Goal: Task Accomplishment & Management: Manage account settings

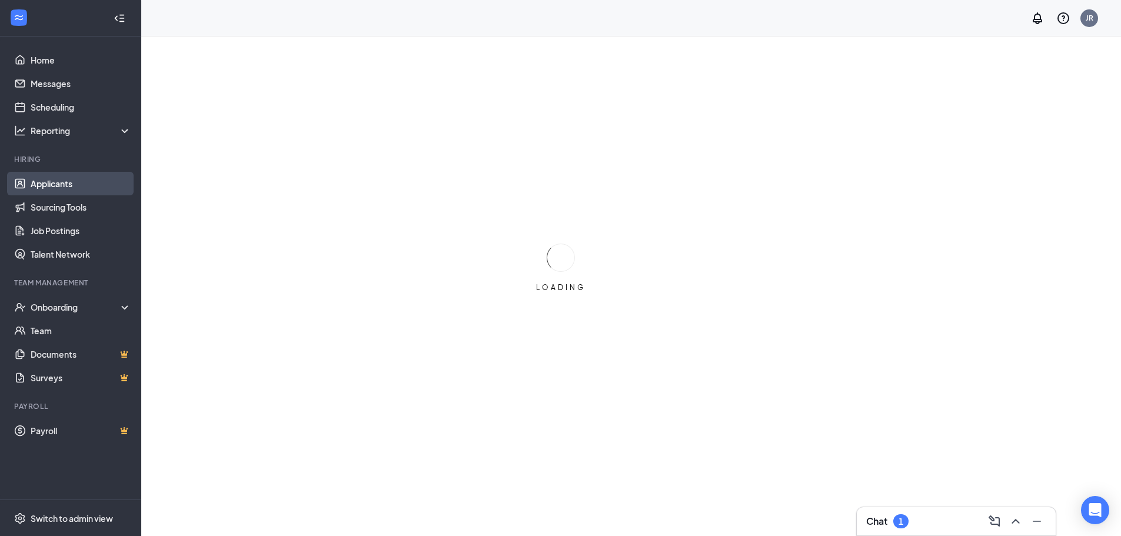
click at [65, 186] on link "Applicants" at bounding box center [81, 184] width 101 height 24
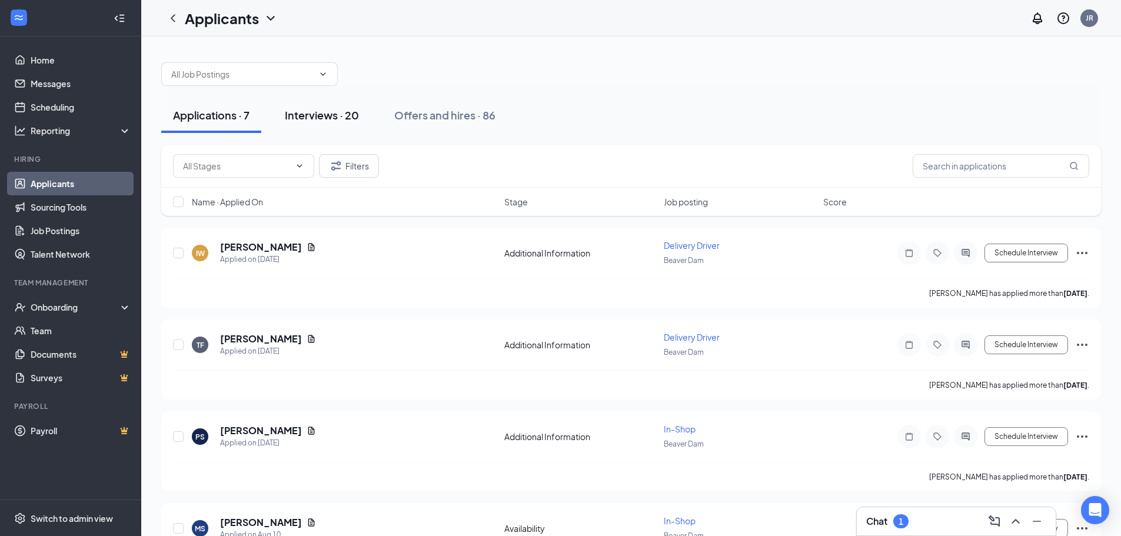
click at [303, 122] on button "Interviews · 20" at bounding box center [322, 115] width 98 height 35
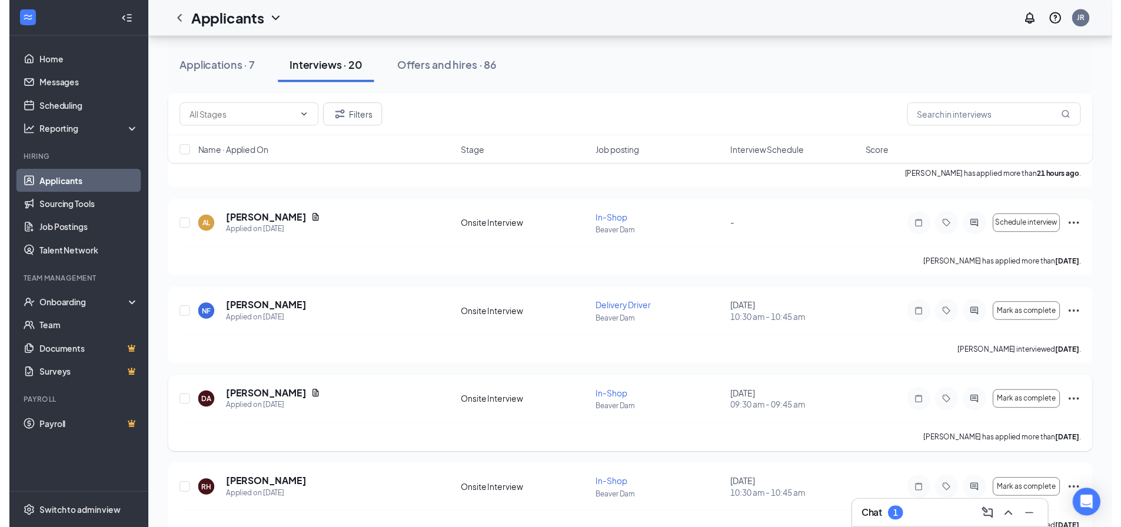
scroll to position [294, 0]
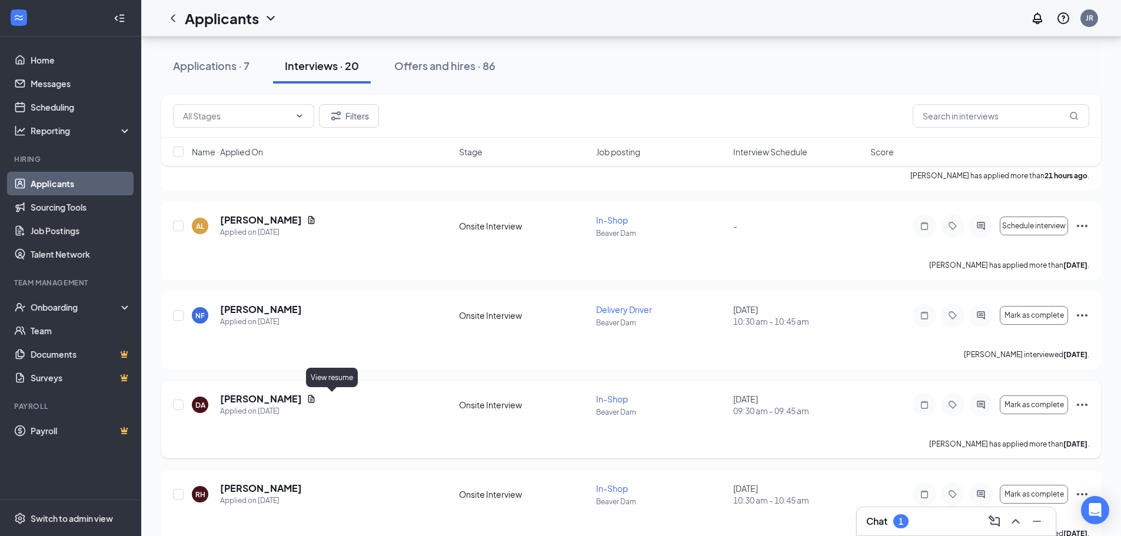
click at [315, 397] on icon "Document" at bounding box center [311, 399] width 6 height 8
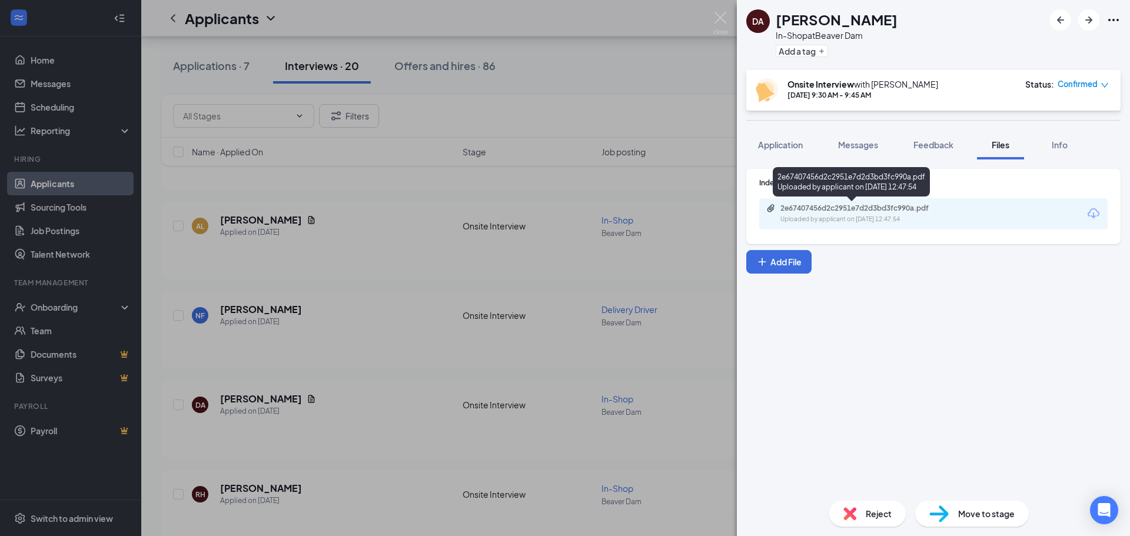
click at [818, 211] on div "2e67407456d2c2951e7d2d3bd3fc990a.pdf" at bounding box center [863, 208] width 165 height 9
click at [486, 74] on div "DA [PERSON_NAME] In-Shop at [GEOGRAPHIC_DATA] Add a tag Onsite Interview with […" at bounding box center [565, 268] width 1130 height 536
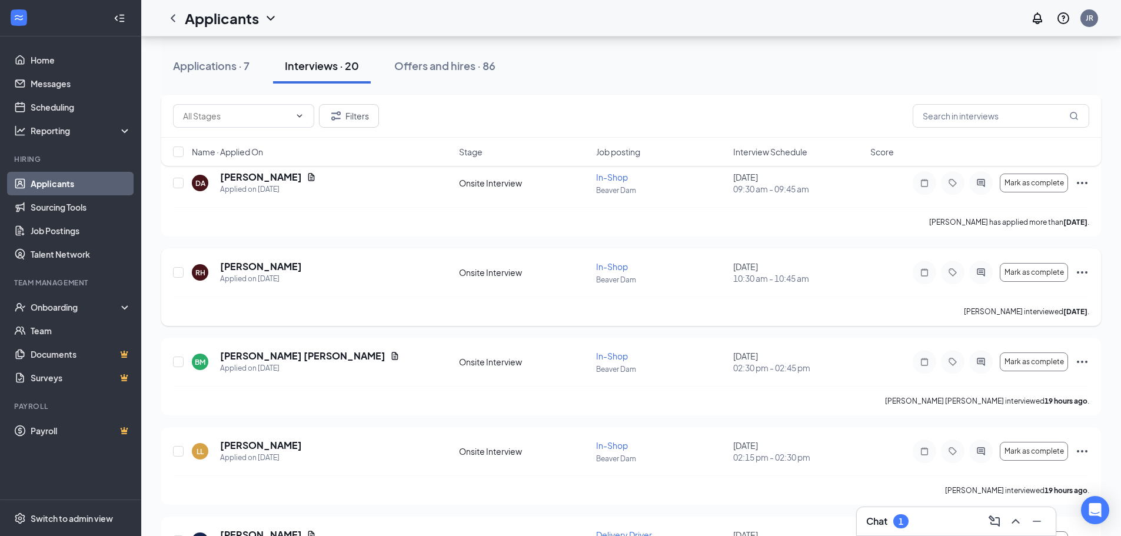
scroll to position [412, 0]
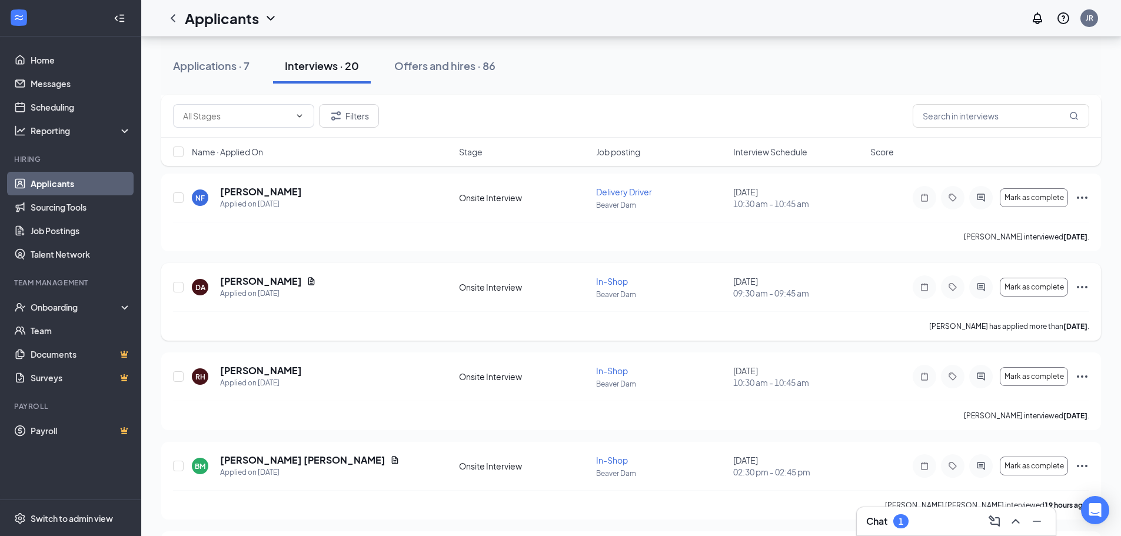
click at [610, 277] on span "In-Shop" at bounding box center [612, 281] width 32 height 11
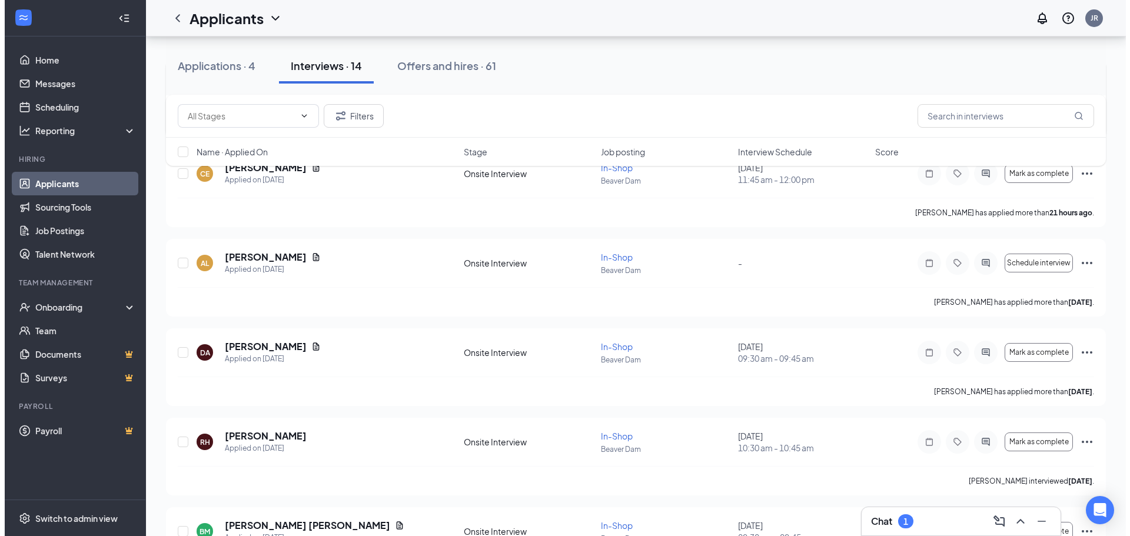
scroll to position [294, 0]
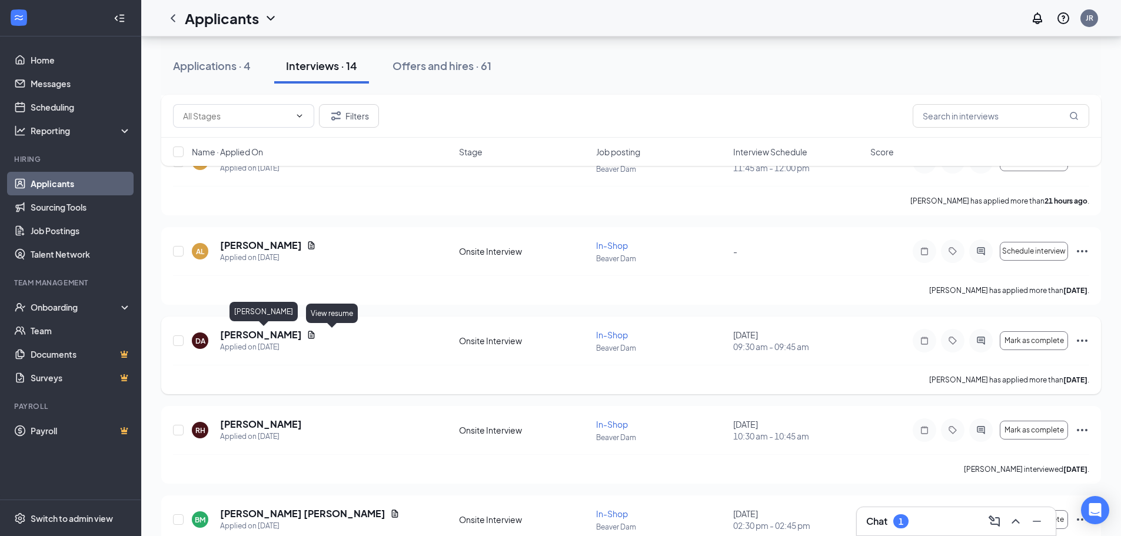
click at [276, 337] on h5 "[PERSON_NAME]" at bounding box center [261, 334] width 82 height 13
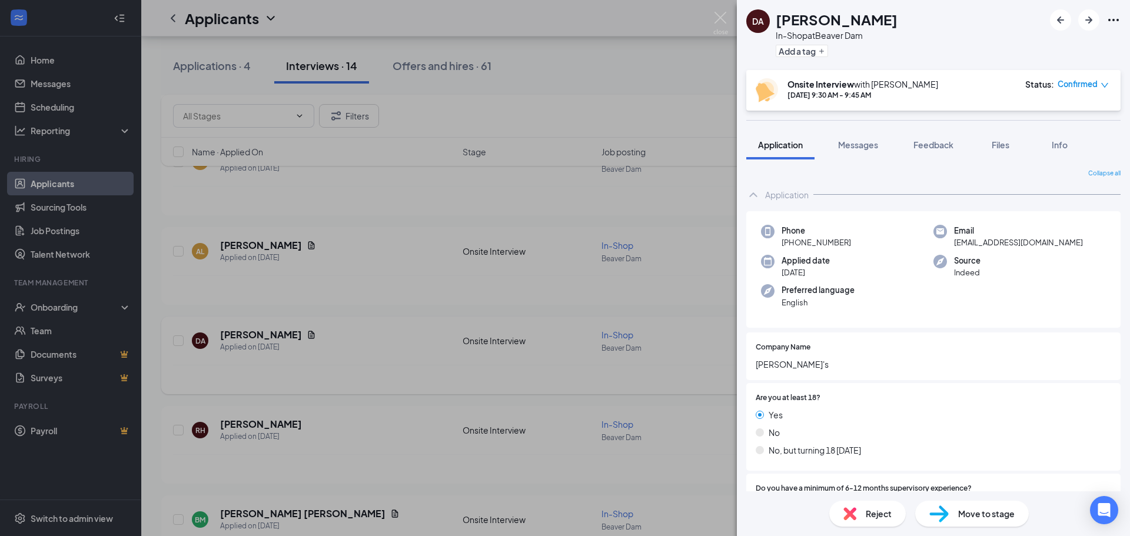
drag, startPoint x: 462, startPoint y: 311, endPoint x: 512, endPoint y: 377, distance: 82.8
click at [462, 311] on div "DA [PERSON_NAME] In-Shop at [GEOGRAPHIC_DATA] Add a tag Onsite Interview with […" at bounding box center [565, 268] width 1130 height 536
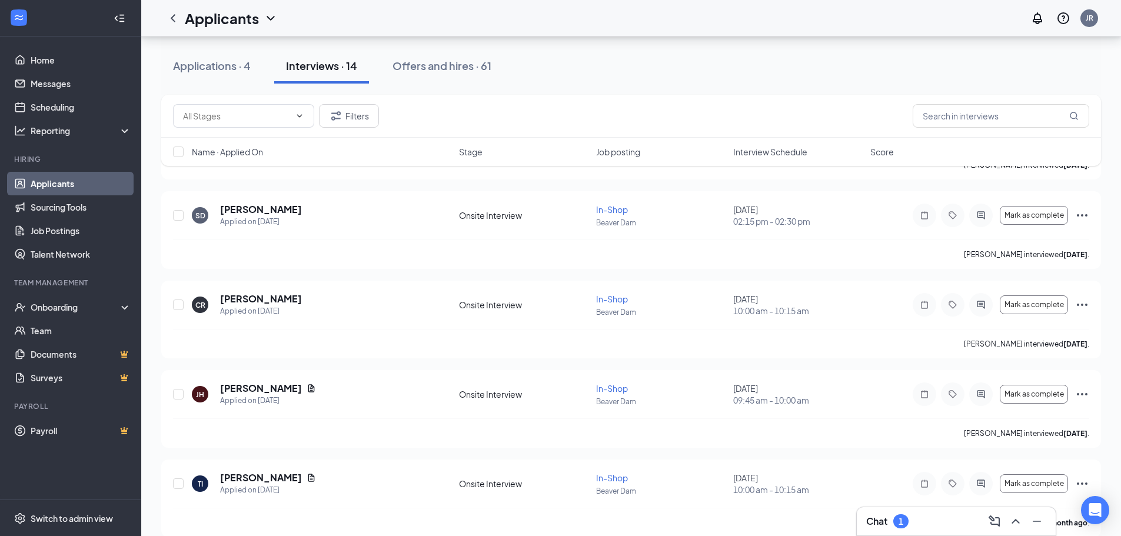
scroll to position [972, 0]
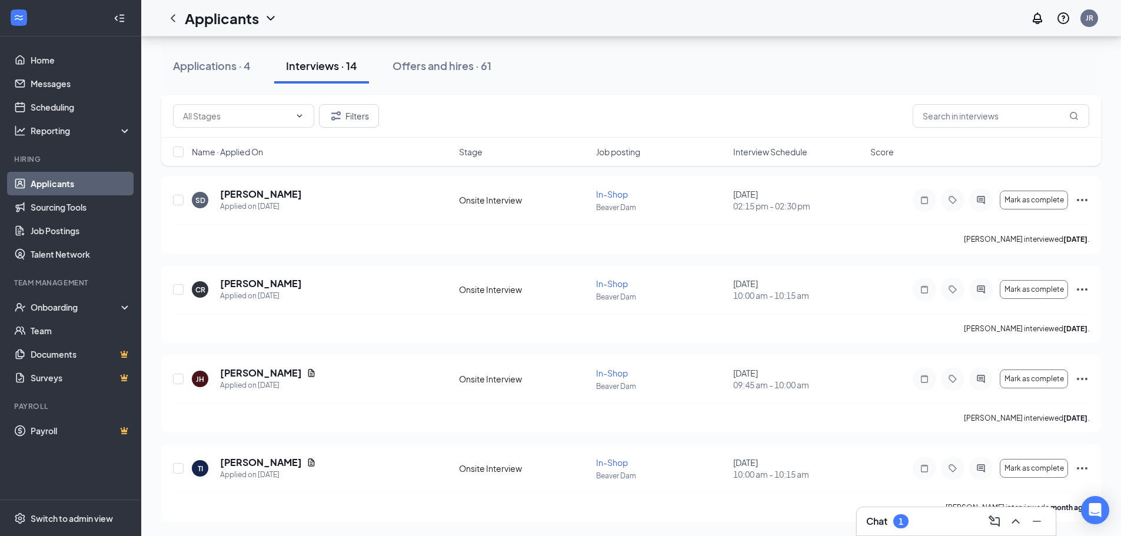
click at [182, 62] on div "Applications · 4" at bounding box center [212, 65] width 78 height 15
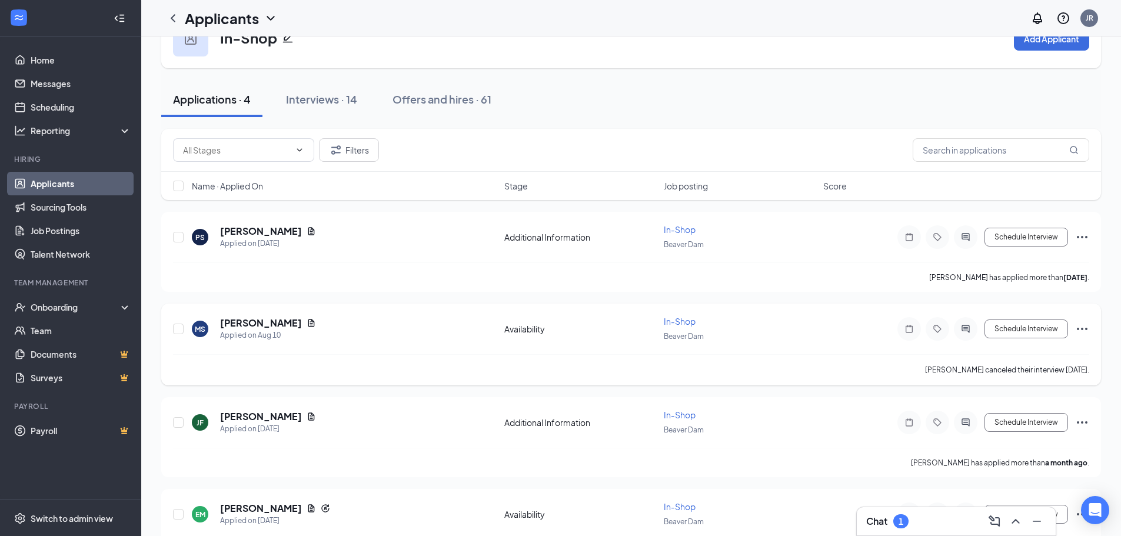
scroll to position [90, 0]
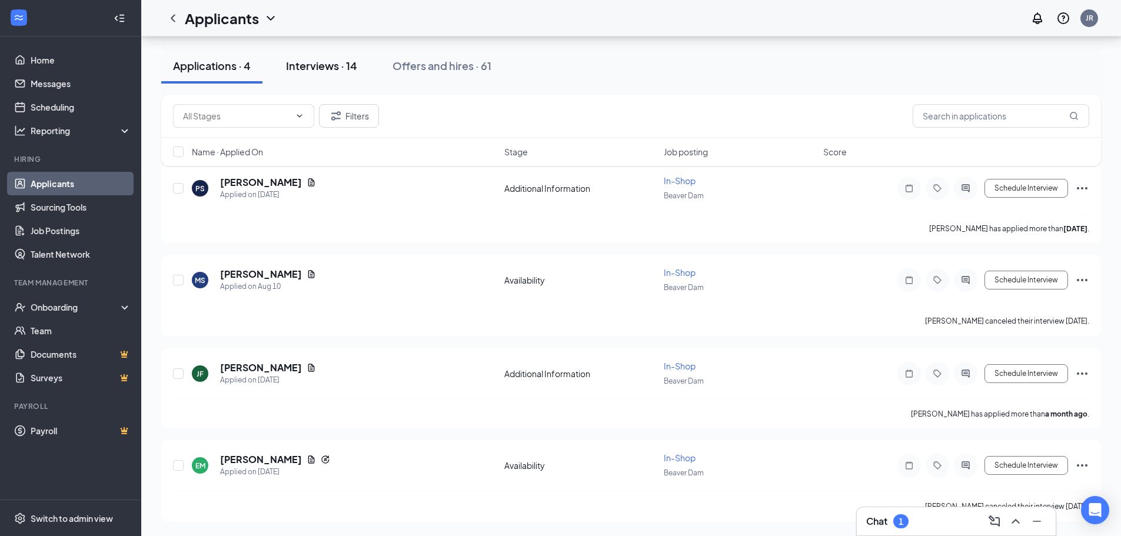
click at [343, 59] on div "Interviews · 14" at bounding box center [321, 65] width 71 height 15
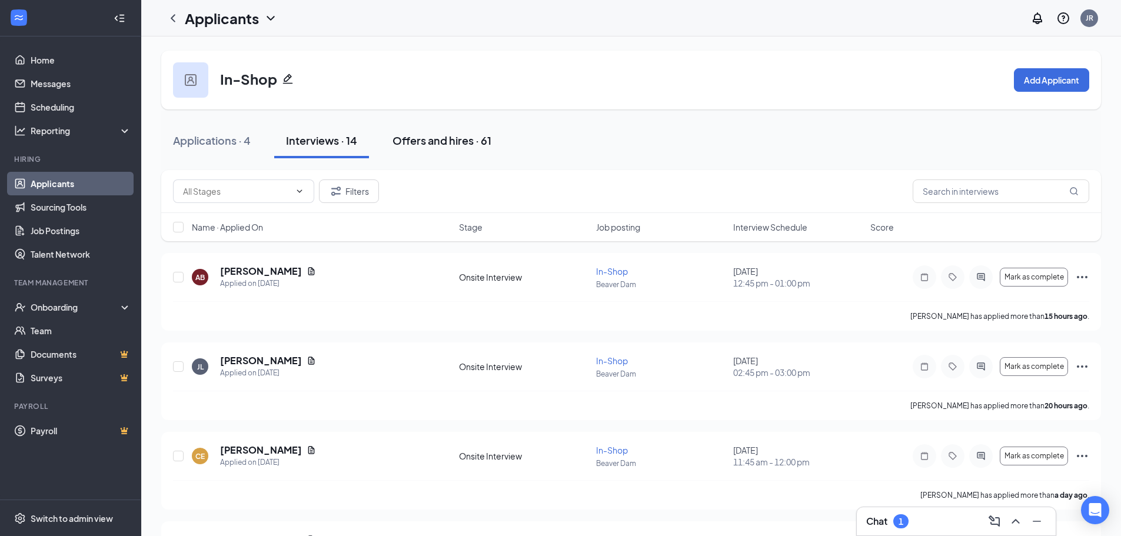
click at [425, 133] on div "Offers and hires · 61" at bounding box center [442, 140] width 99 height 15
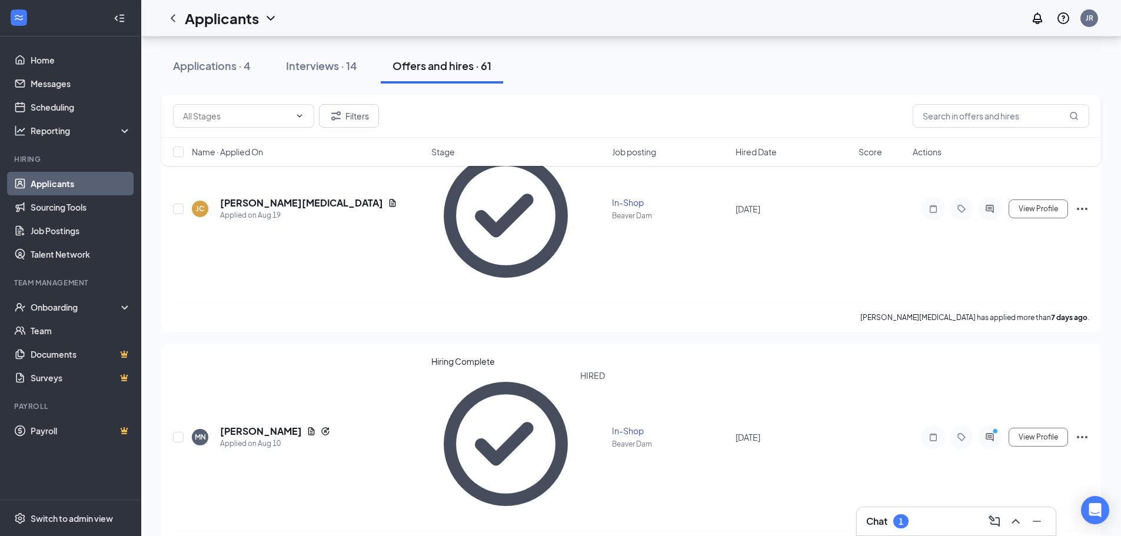
scroll to position [118, 0]
